Goal: Task Accomplishment & Management: Use online tool/utility

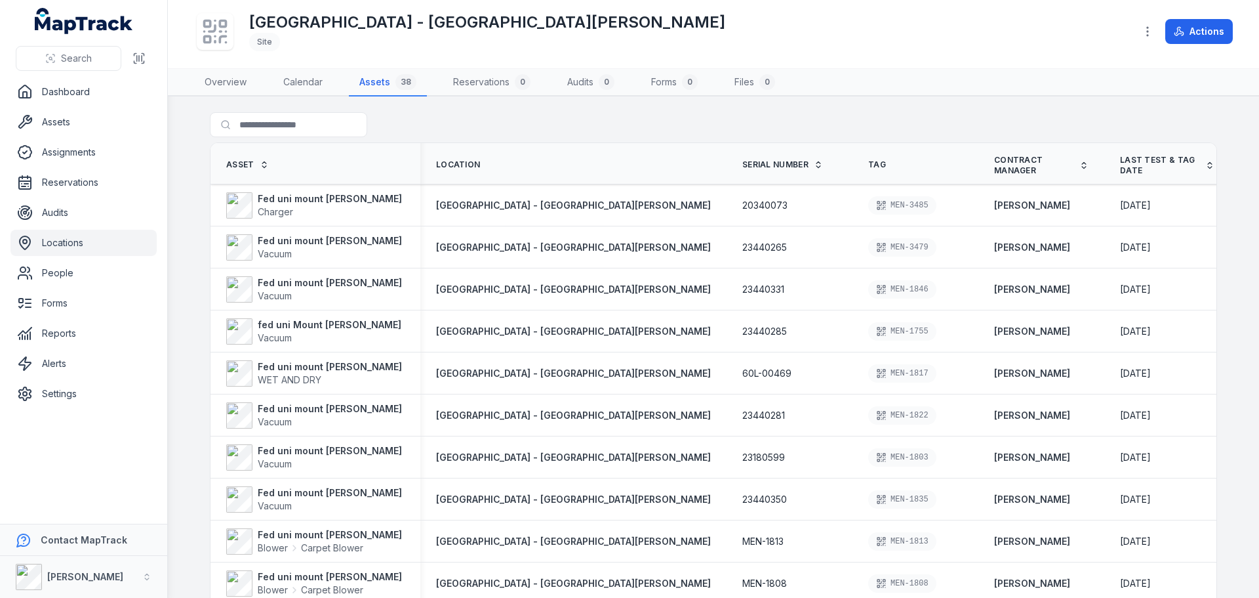
click at [82, 241] on link "Locations" at bounding box center [83, 243] width 146 height 26
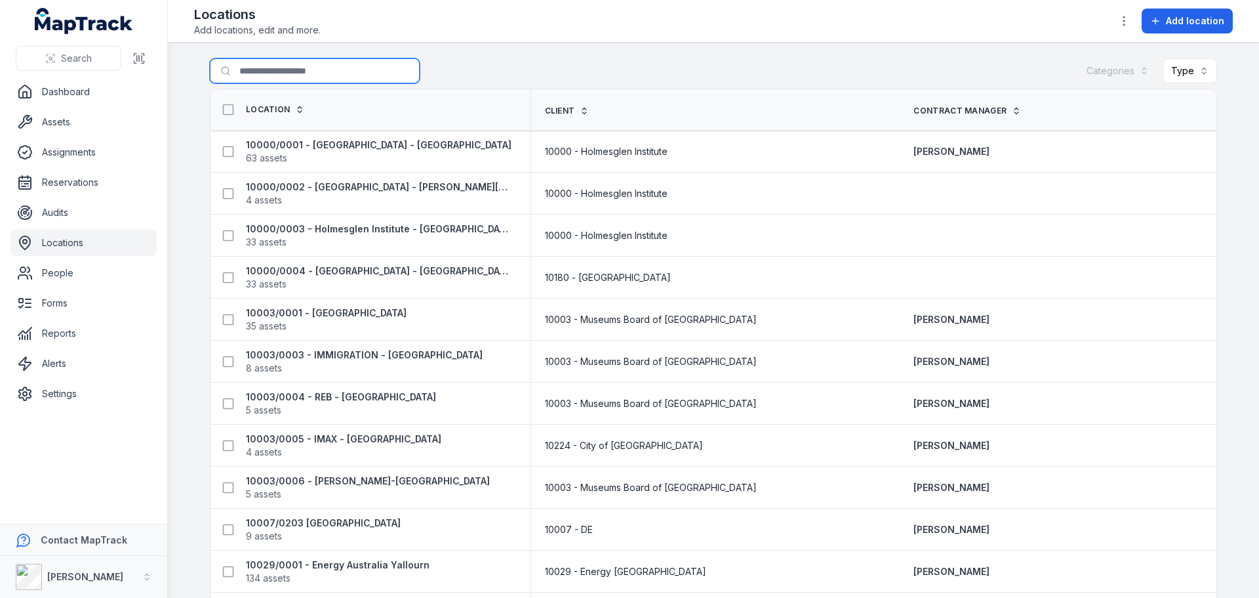
click at [278, 62] on input "Search for locations" at bounding box center [315, 70] width 210 height 25
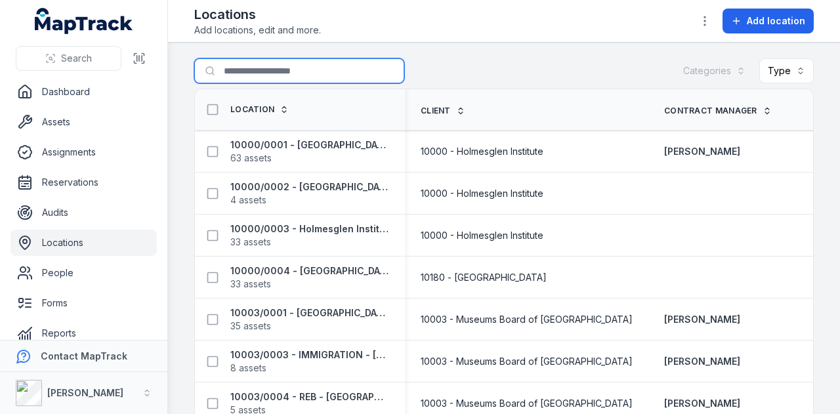
click at [277, 64] on input "Search for locations" at bounding box center [299, 70] width 210 height 25
type input "*******"
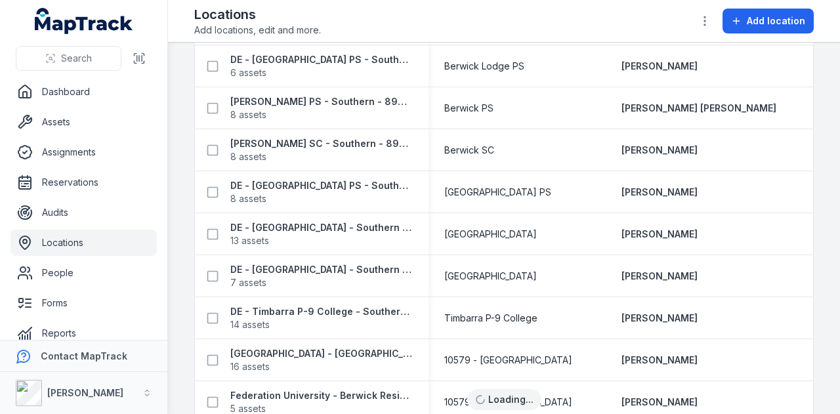
scroll to position [193, 0]
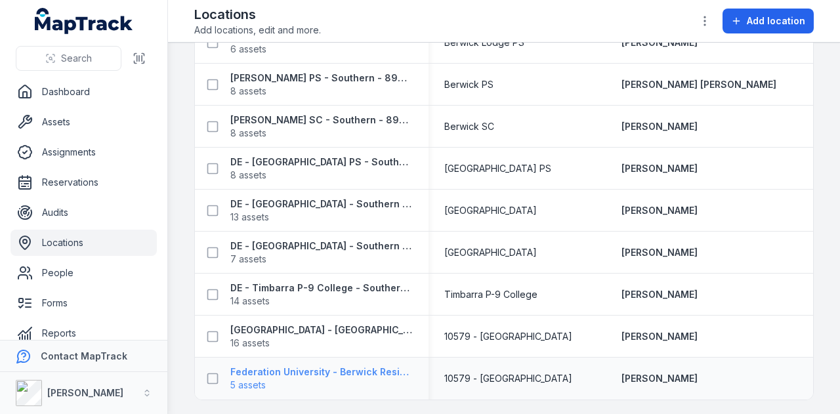
click at [341, 374] on strong "Federation University - Berwick Residential" at bounding box center [321, 371] width 182 height 13
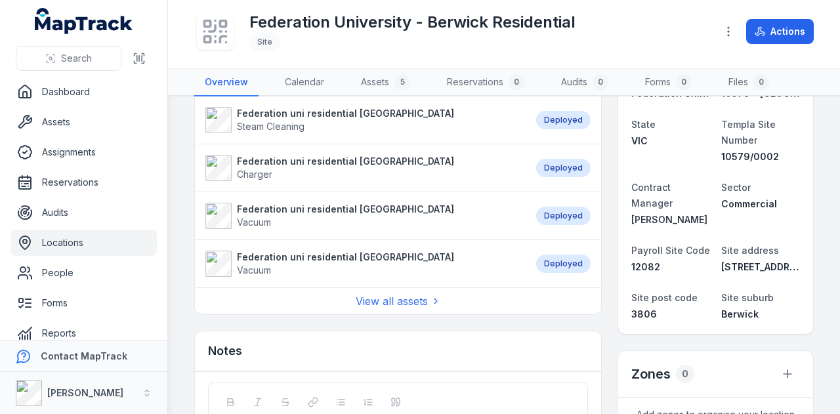
scroll to position [197, 0]
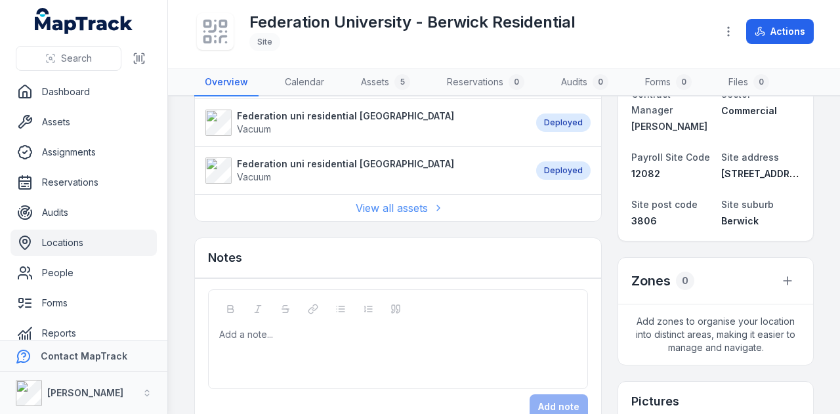
click at [383, 205] on link "View all assets" at bounding box center [397, 208] width 85 height 16
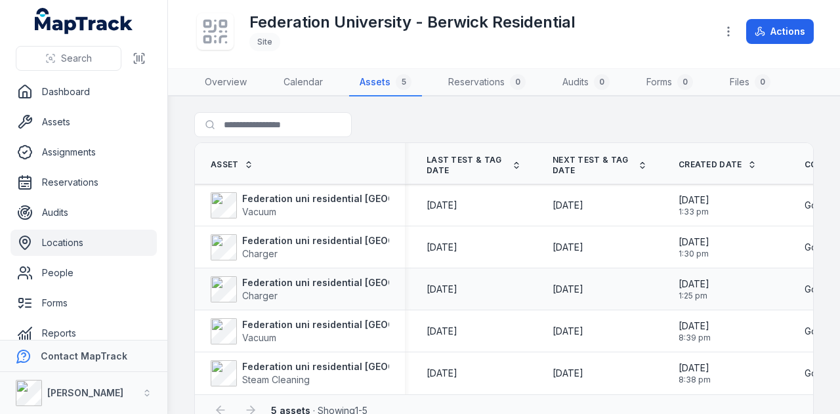
scroll to position [30, 0]
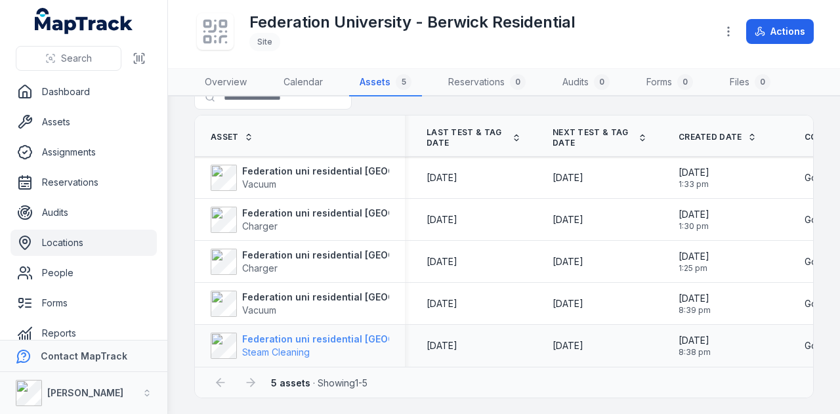
click at [292, 338] on strong "Federation uni residential Berwick" at bounding box center [350, 339] width 217 height 13
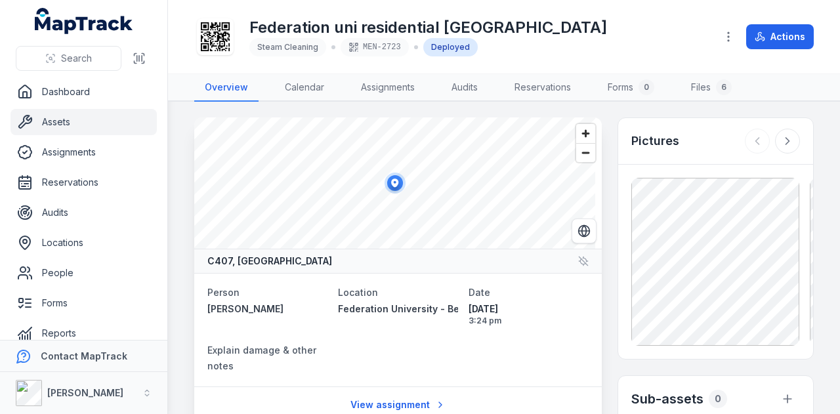
scroll to position [66, 0]
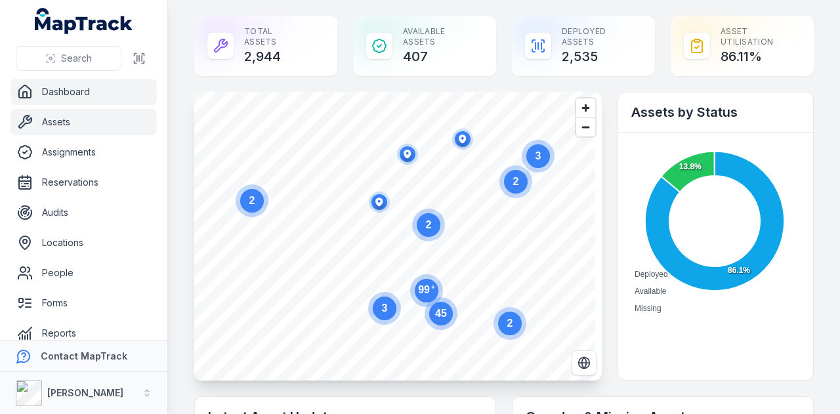
click at [96, 127] on link "Assets" at bounding box center [83, 122] width 146 height 26
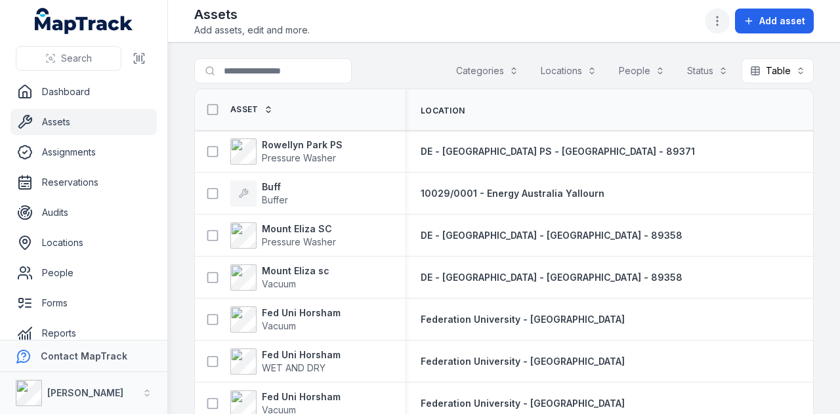
click at [718, 17] on circle "button" at bounding box center [716, 16] width 1 height 1
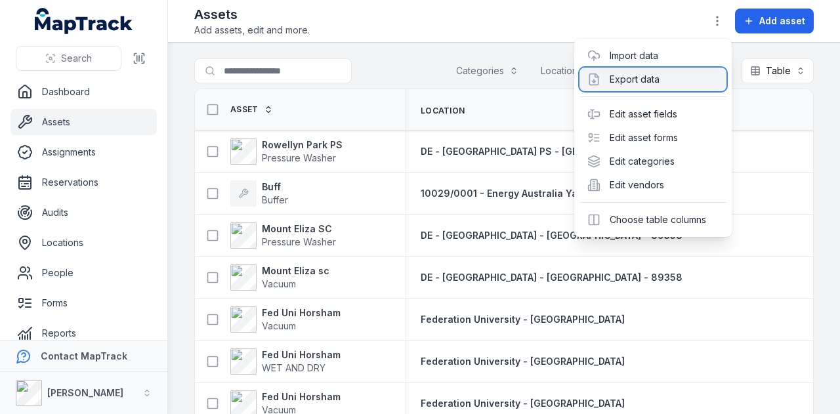
click at [687, 75] on div "Export data" at bounding box center [652, 80] width 147 height 24
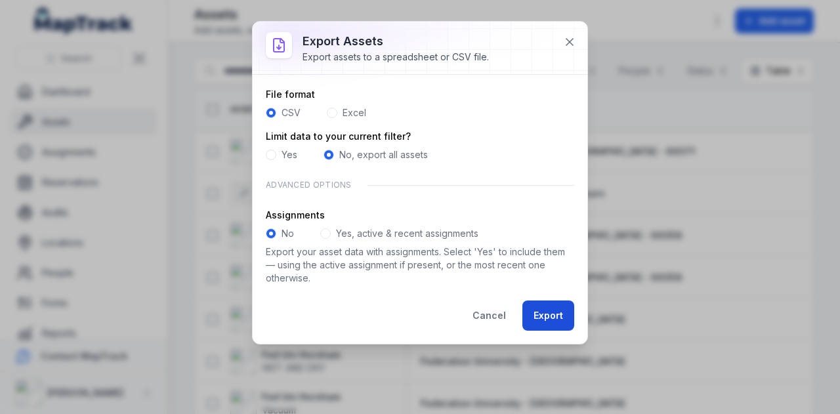
click at [560, 314] on button "Export" at bounding box center [548, 315] width 52 height 30
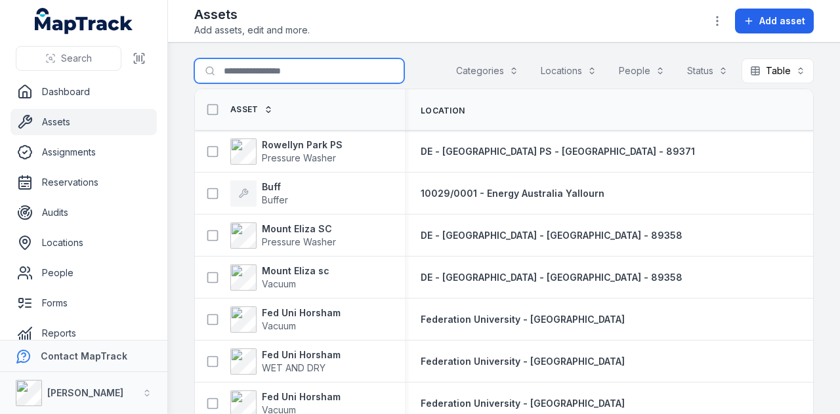
click at [289, 75] on input "Search for assets" at bounding box center [299, 70] width 210 height 25
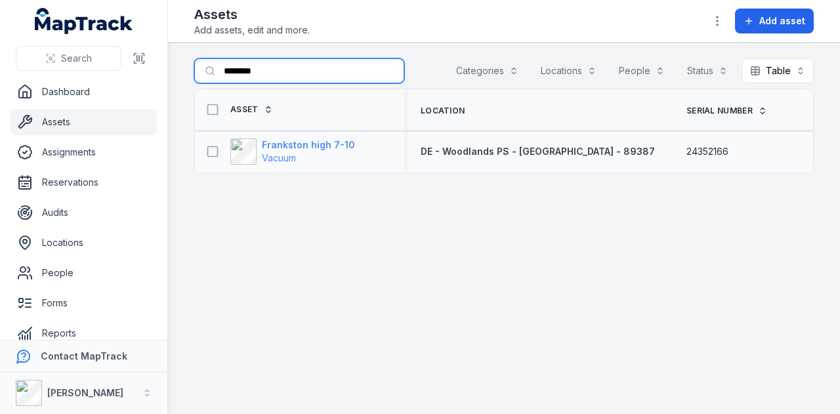
type input "********"
click at [308, 138] on strong "Frankston high 7-10" at bounding box center [308, 144] width 93 height 13
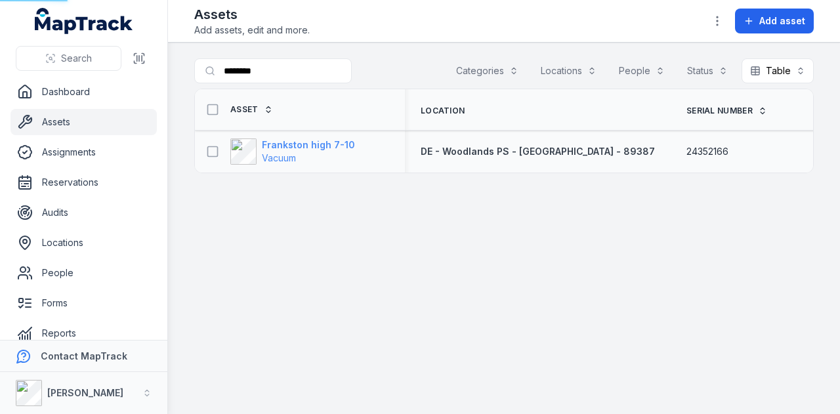
click at [324, 148] on strong "Frankston high 7-10" at bounding box center [308, 144] width 93 height 13
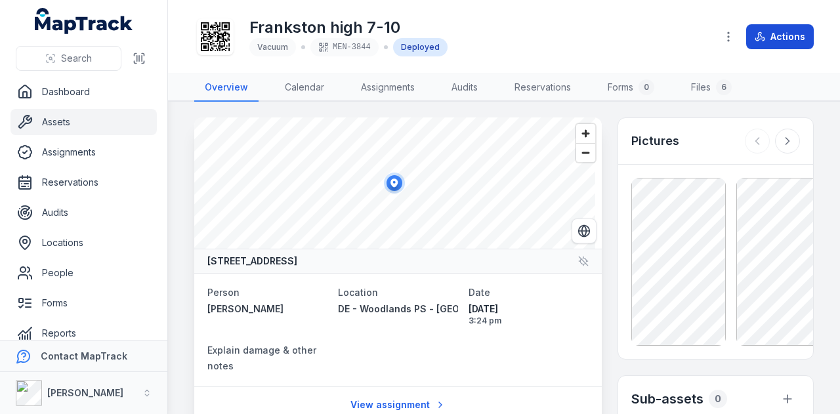
click at [755, 45] on button "Actions" at bounding box center [780, 36] width 68 height 25
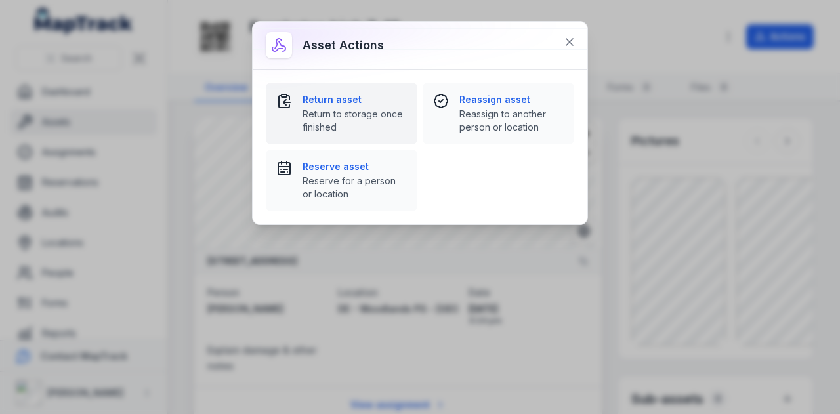
click at [367, 109] on span "Return to storage once finished" at bounding box center [354, 121] width 104 height 26
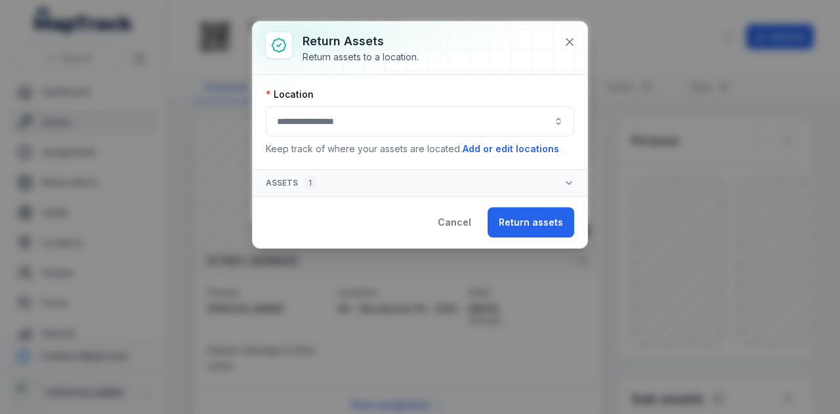
click at [565, 119] on button "button" at bounding box center [420, 121] width 308 height 30
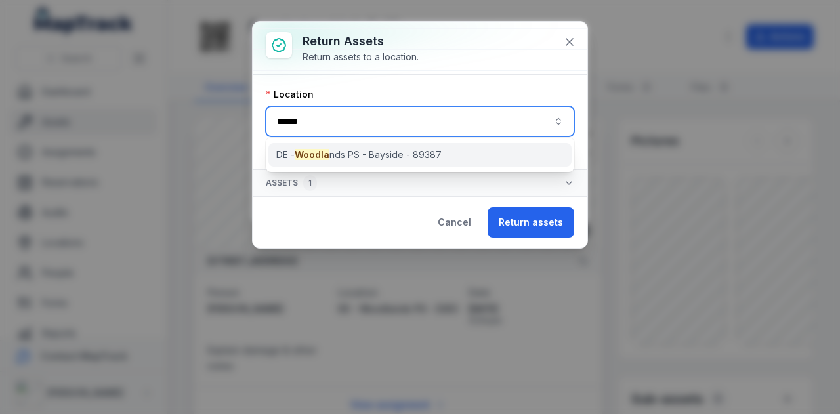
type input "******"
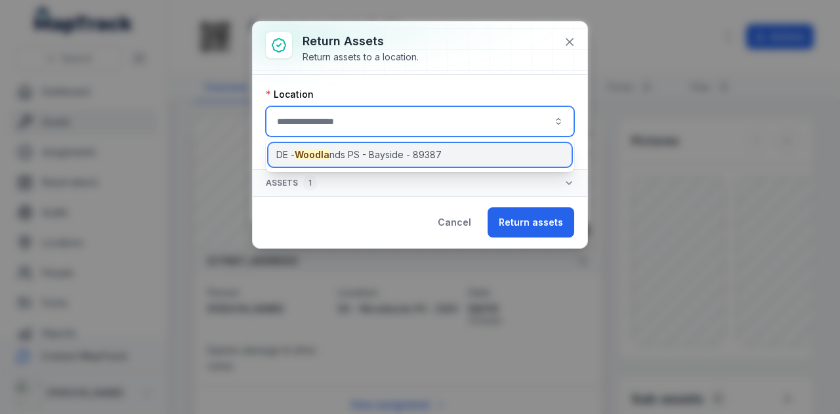
click at [388, 159] on span "DE - Woodla nds PS - [GEOGRAPHIC_DATA] - 89387" at bounding box center [358, 154] width 165 height 13
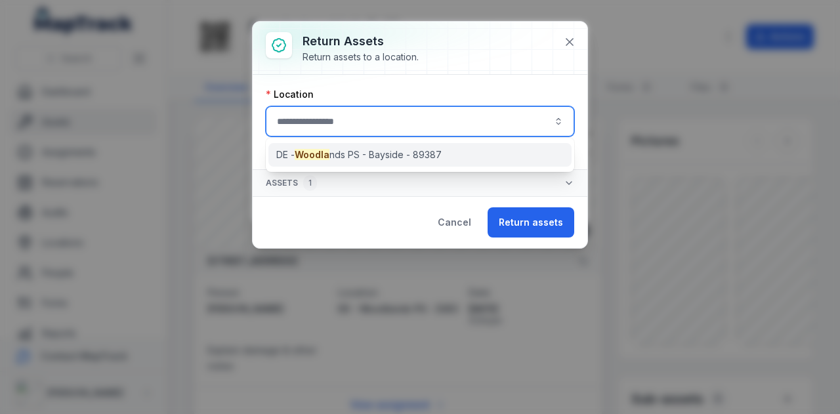
type input "**********"
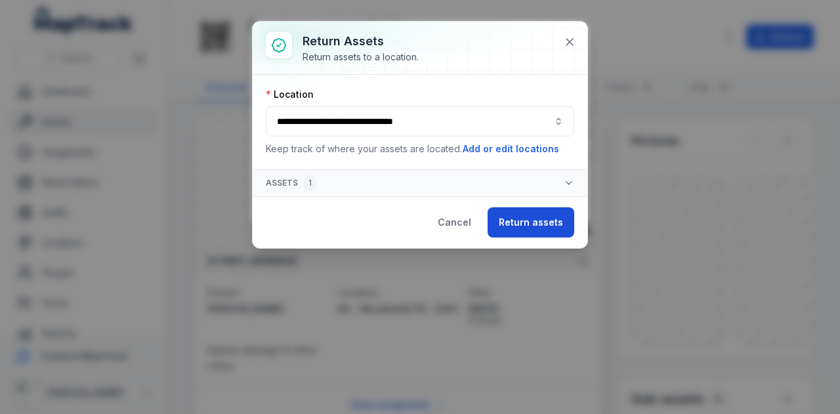
click at [529, 226] on button "Return assets" at bounding box center [530, 222] width 87 height 30
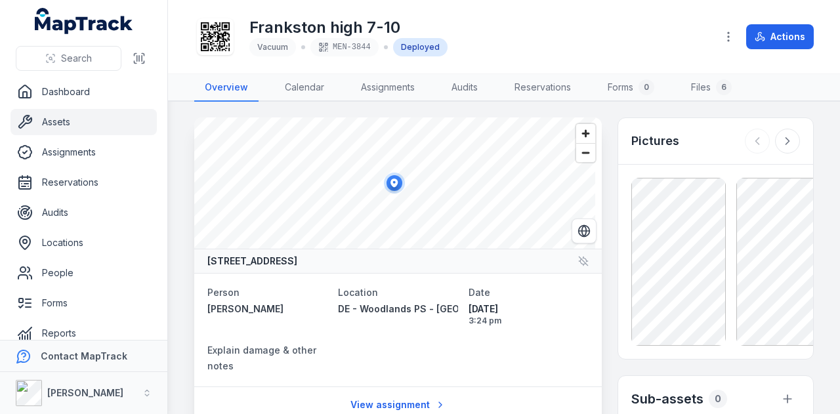
scroll to position [54, 0]
